Goal: Information Seeking & Learning: Learn about a topic

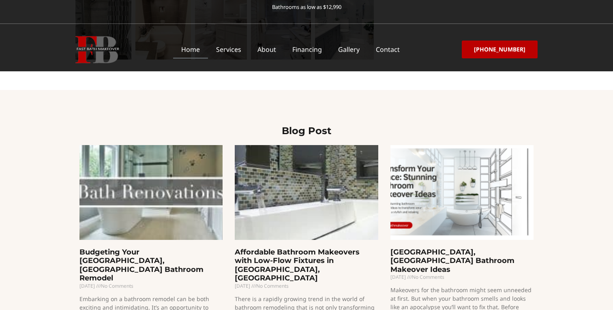
scroll to position [1742, 0]
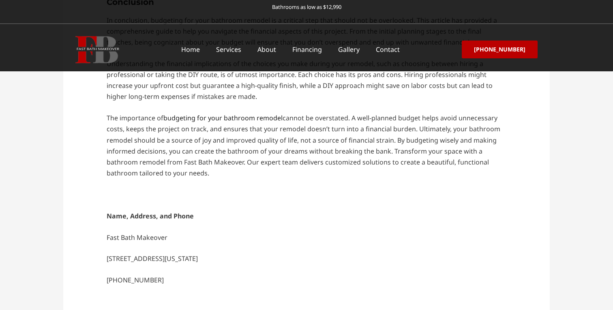
scroll to position [2141, 0]
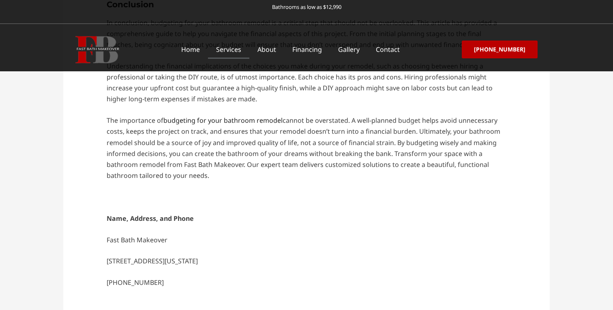
click at [238, 48] on link "Services" at bounding box center [228, 49] width 41 height 19
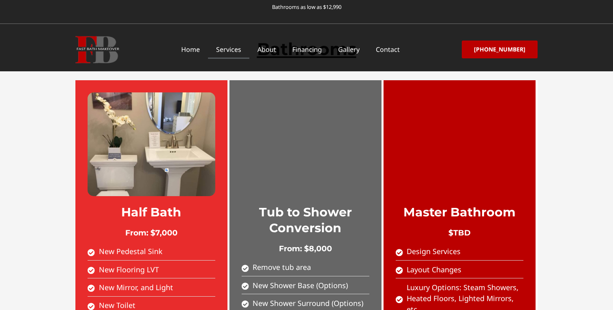
scroll to position [858, 0]
